Goal: Navigation & Orientation: Find specific page/section

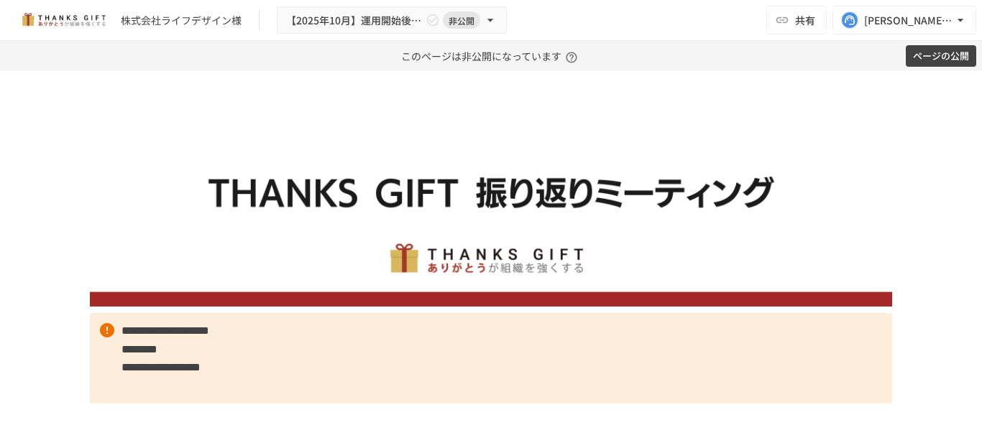
scroll to position [5389, 0]
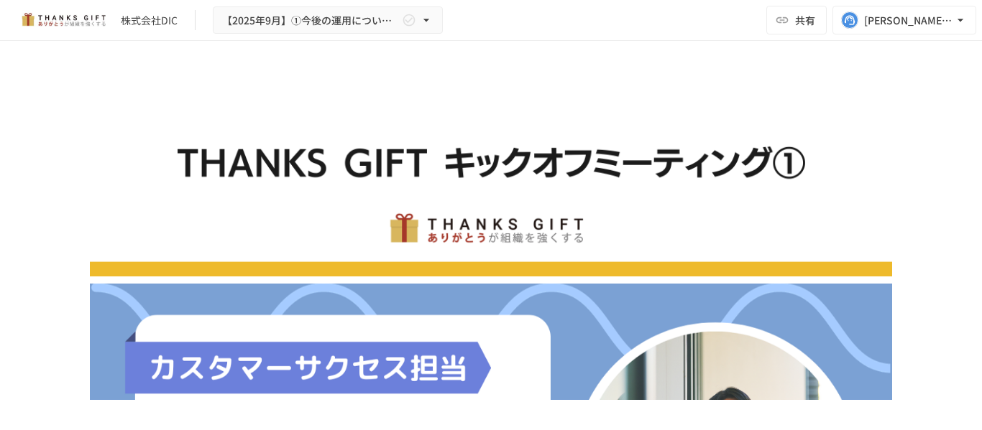
scroll to position [1550, 0]
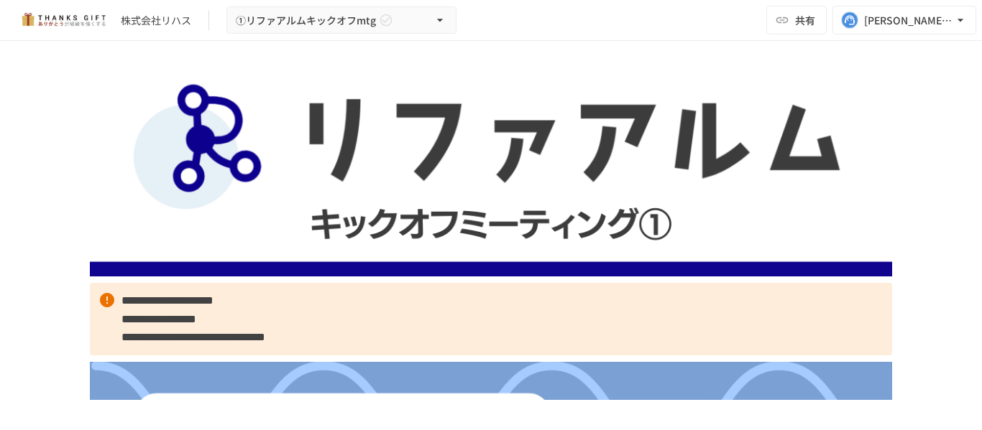
scroll to position [1940, 0]
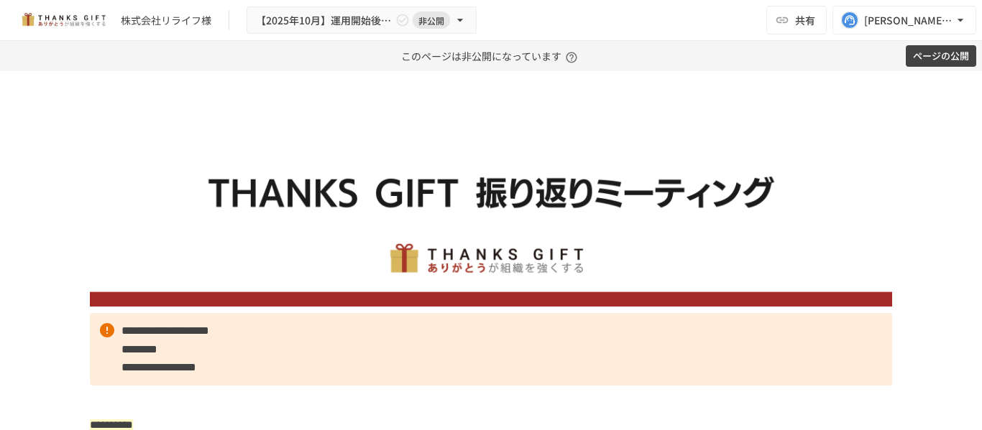
scroll to position [5797, 0]
